Goal: Find specific page/section: Find specific page/section

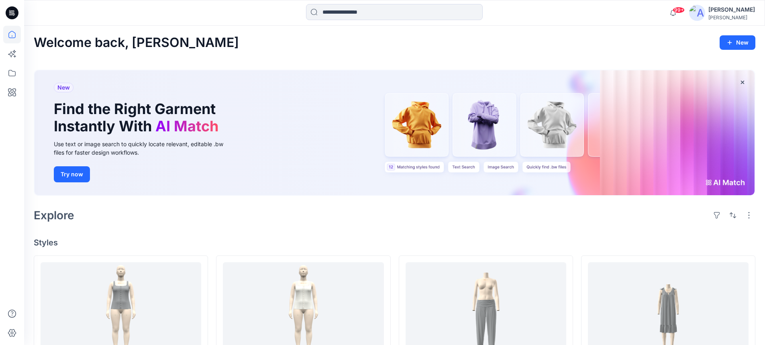
scroll to position [201, 0]
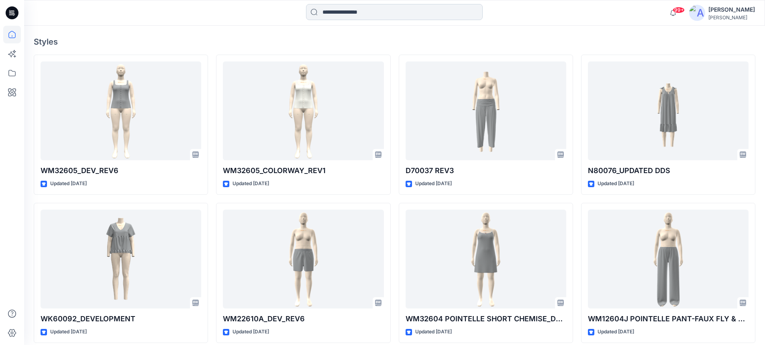
click at [365, 16] on input at bounding box center [394, 12] width 177 height 16
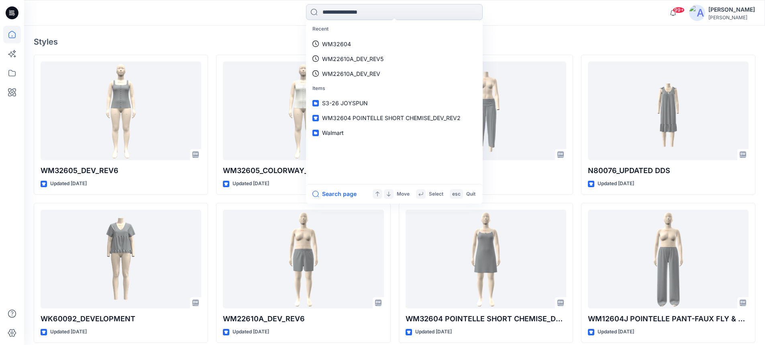
paste input "*********"
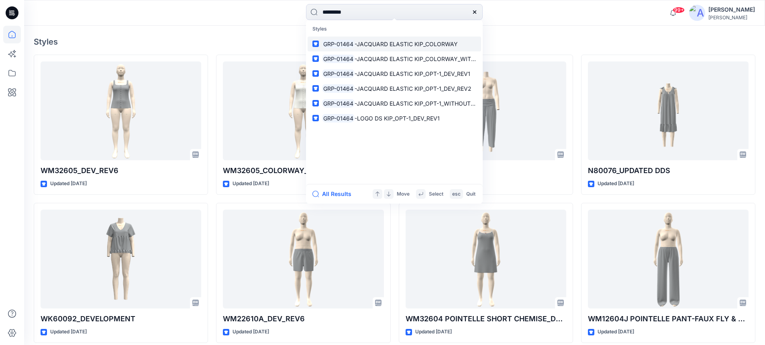
type input "*********"
click at [362, 45] on span "-JACQUARD ELASTIC KIP_COLORWAY" at bounding box center [406, 44] width 103 height 7
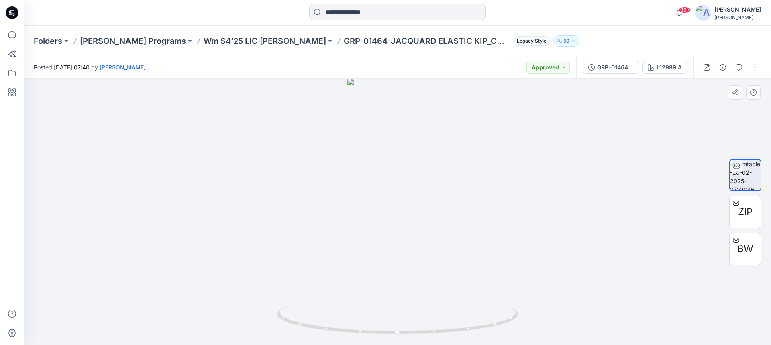
drag, startPoint x: 486, startPoint y: 221, endPoint x: 480, endPoint y: 262, distance: 41.5
click at [487, 224] on div at bounding box center [397, 212] width 747 height 266
drag, startPoint x: 463, startPoint y: 329, endPoint x: 457, endPoint y: 299, distance: 30.7
click at [458, 303] on div at bounding box center [397, 212] width 747 height 266
drag, startPoint x: 483, startPoint y: 326, endPoint x: 610, endPoint y: 313, distance: 127.2
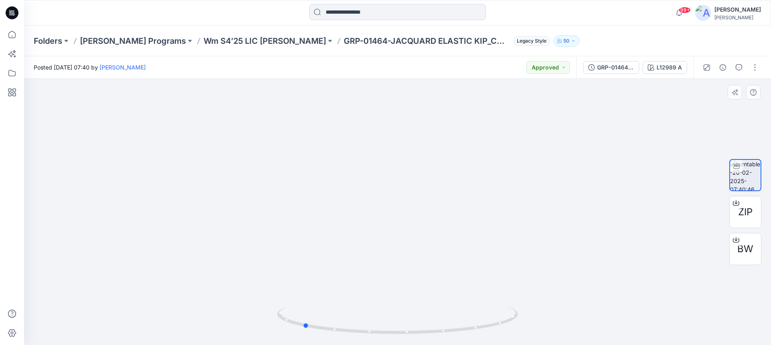
click at [610, 313] on div at bounding box center [397, 212] width 747 height 266
